Goal: Task Accomplishment & Management: Complete application form

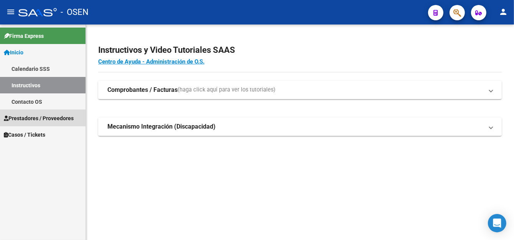
click at [39, 115] on span "Prestadores / Proveedores" at bounding box center [39, 118] width 70 height 8
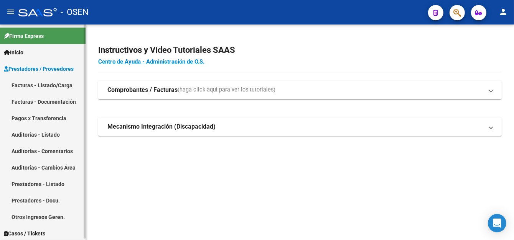
click at [43, 67] on span "Prestadores / Proveedores" at bounding box center [39, 69] width 70 height 8
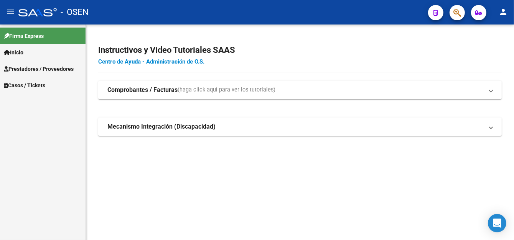
click at [37, 56] on link "Inicio" at bounding box center [42, 52] width 85 height 16
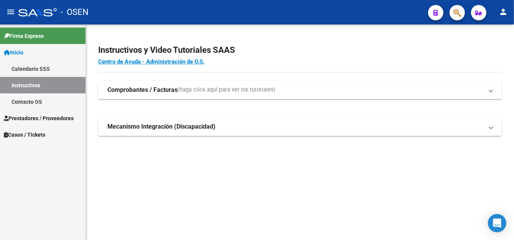
click at [49, 118] on span "Prestadores / Proveedores" at bounding box center [39, 118] width 70 height 8
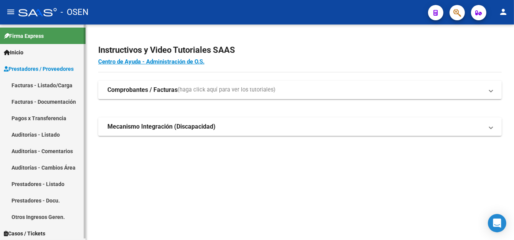
click at [49, 85] on link "Facturas - Listado/Carga" at bounding box center [42, 85] width 85 height 16
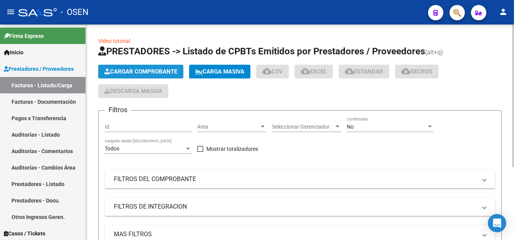
click at [140, 75] on button "Cargar Comprobante" at bounding box center [140, 72] width 85 height 14
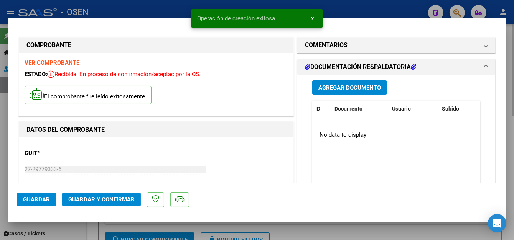
click at [155, 9] on div at bounding box center [257, 120] width 514 height 240
type input "$ 0,00"
